Goal: Task Accomplishment & Management: Use online tool/utility

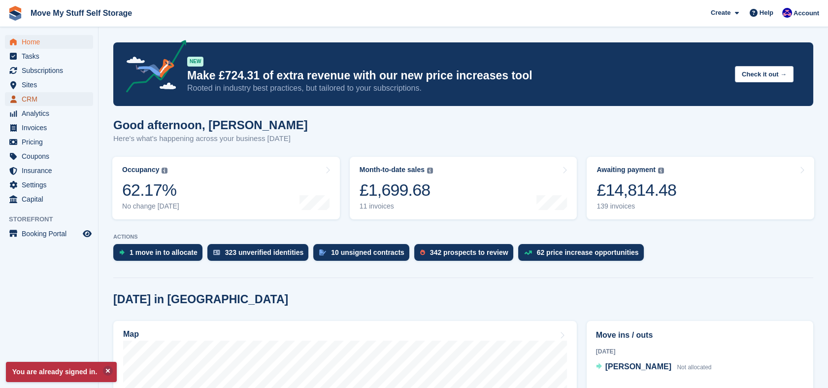
click at [33, 102] on span "CRM" at bounding box center [51, 99] width 59 height 14
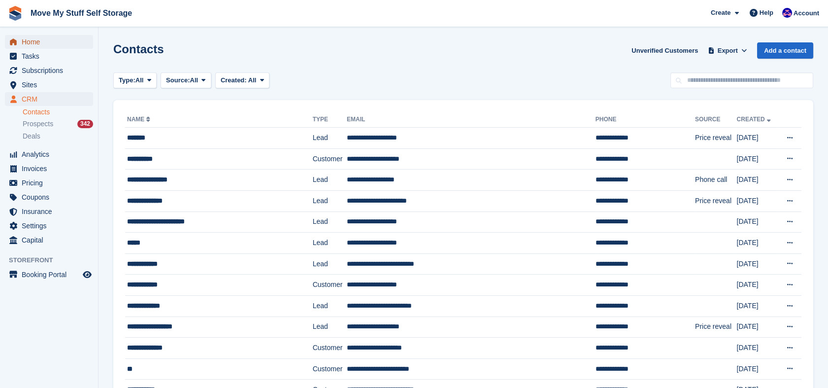
click at [31, 38] on span "Home" at bounding box center [51, 42] width 59 height 14
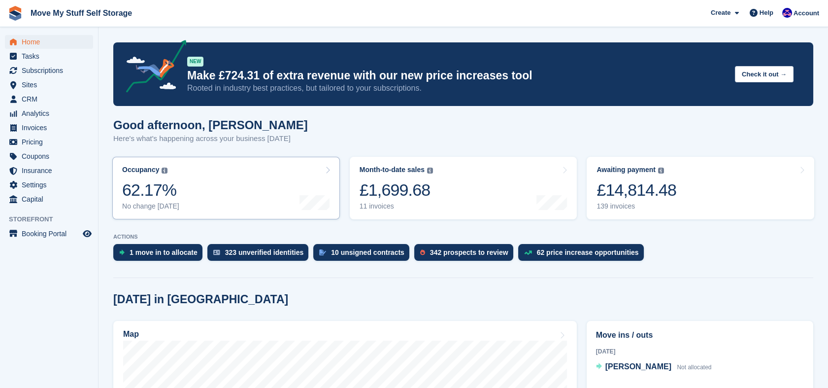
click at [252, 196] on link "Occupancy The percentage of all currently allocated units in terms of area. Inc…" at bounding box center [226, 188] width 228 height 63
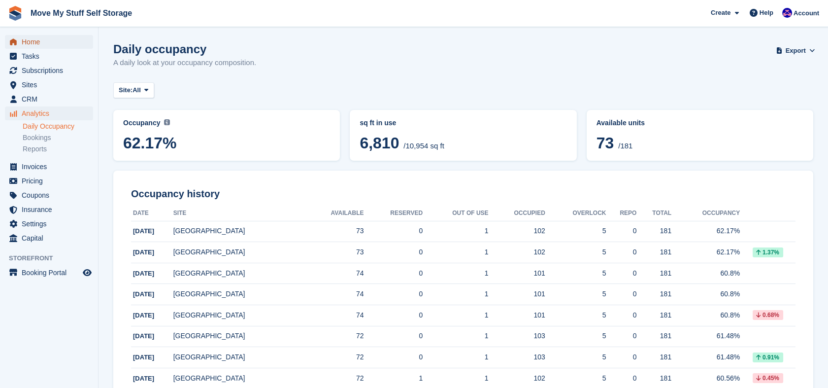
click at [35, 40] on span "Home" at bounding box center [51, 42] width 59 height 14
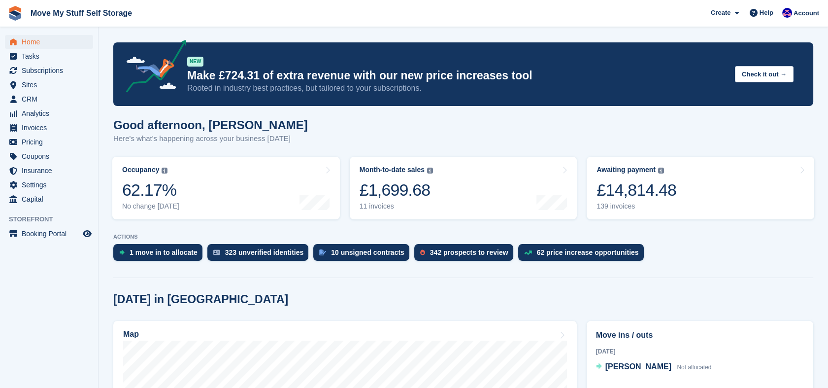
click at [391, 182] on div "£1,699.68" at bounding box center [396, 190] width 73 height 20
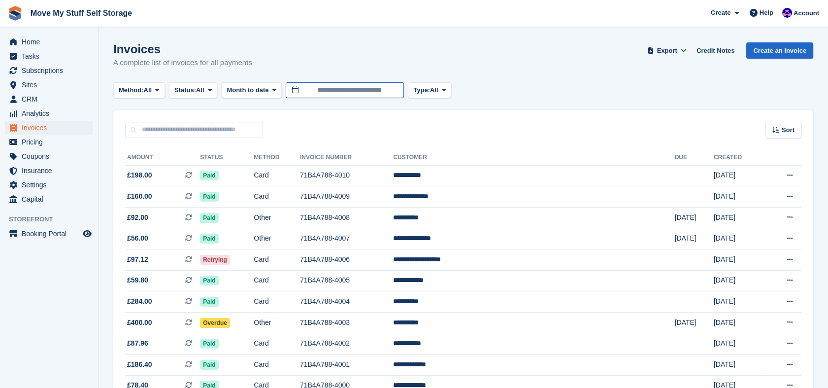
click at [304, 92] on input "**********" at bounding box center [345, 90] width 118 height 16
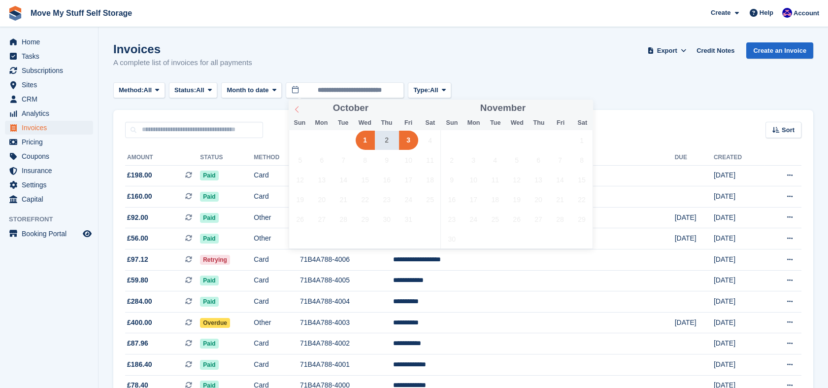
click at [298, 109] on icon at bounding box center [297, 109] width 7 height 7
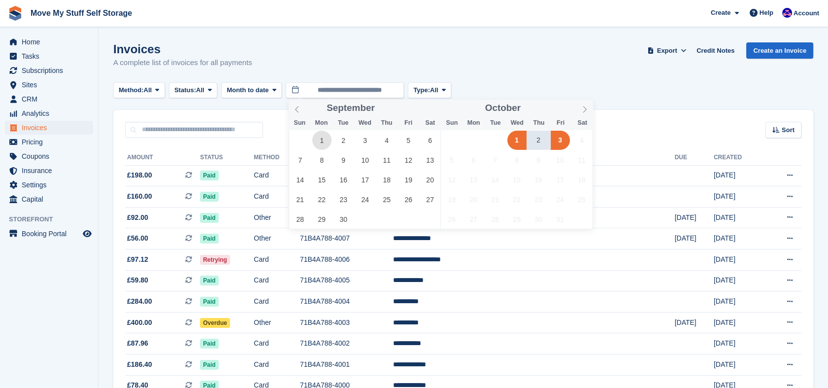
click at [323, 138] on span "1" at bounding box center [321, 140] width 19 height 19
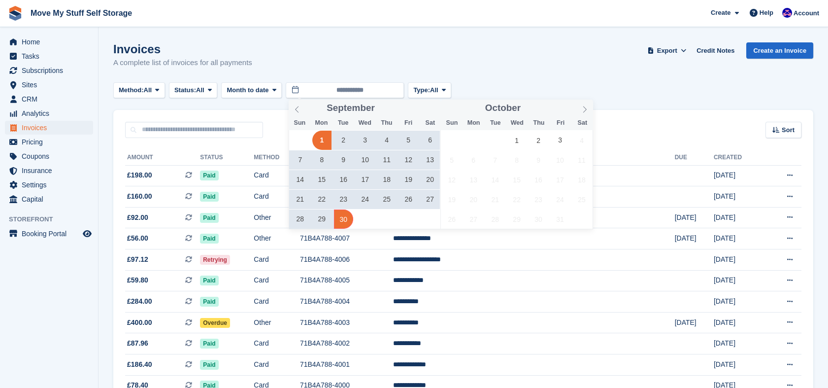
click at [344, 217] on span "30" at bounding box center [343, 218] width 19 height 19
type input "**********"
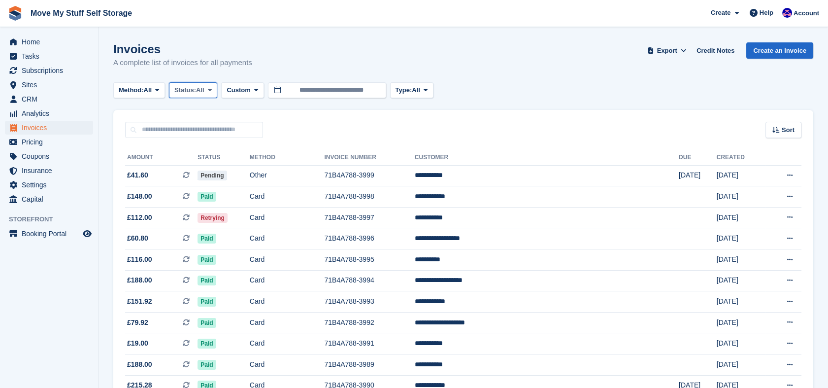
click at [214, 88] on span at bounding box center [210, 90] width 8 height 8
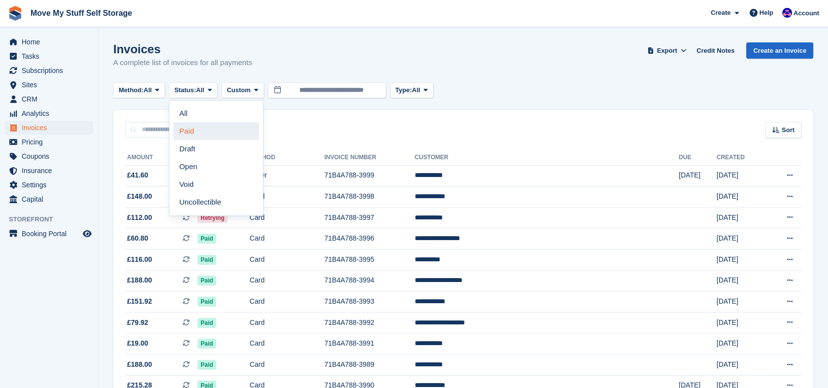
click at [202, 135] on link "Paid" at bounding box center [216, 131] width 86 height 18
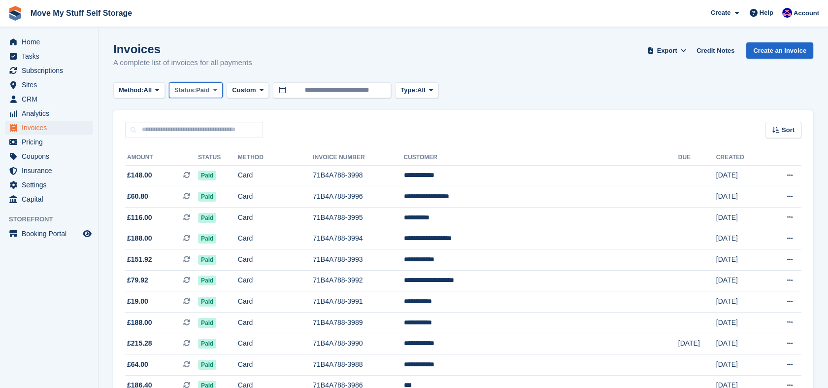
click at [216, 91] on icon at bounding box center [215, 90] width 4 height 6
click at [677, 47] on span "Export" at bounding box center [667, 51] width 20 height 10
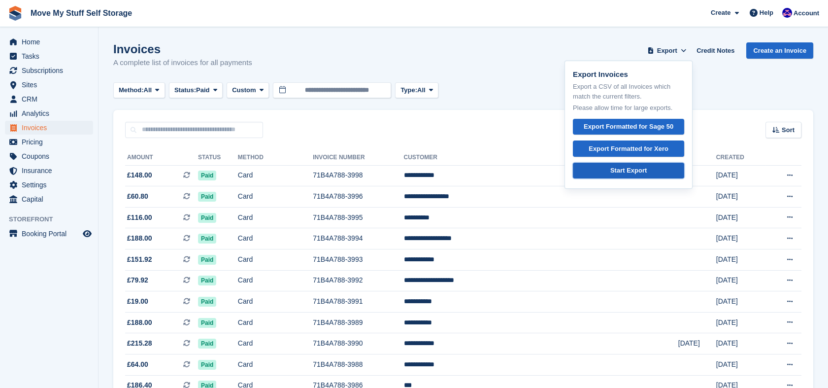
click at [651, 173] on link "Start Export" at bounding box center [628, 171] width 111 height 16
